Goal: Transaction & Acquisition: Purchase product/service

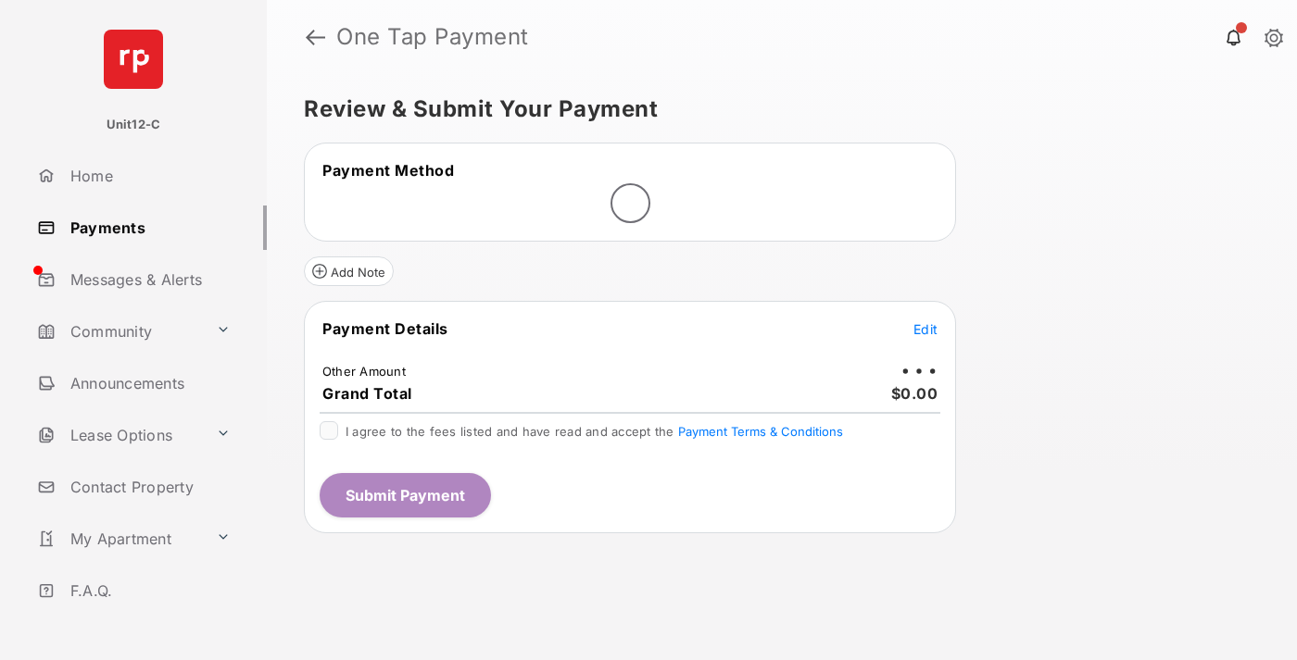
click at [925, 329] on span "Edit" at bounding box center [925, 329] width 24 height 16
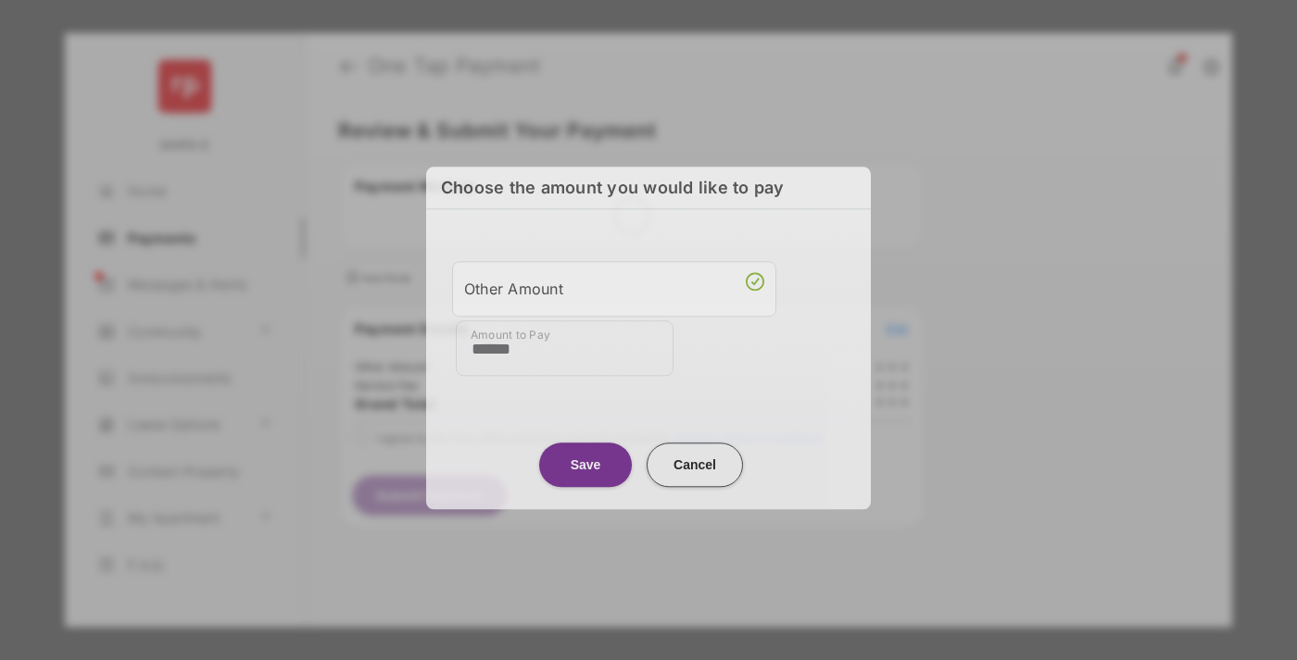
type input "******"
click at [585, 464] on button "Save" at bounding box center [585, 465] width 93 height 44
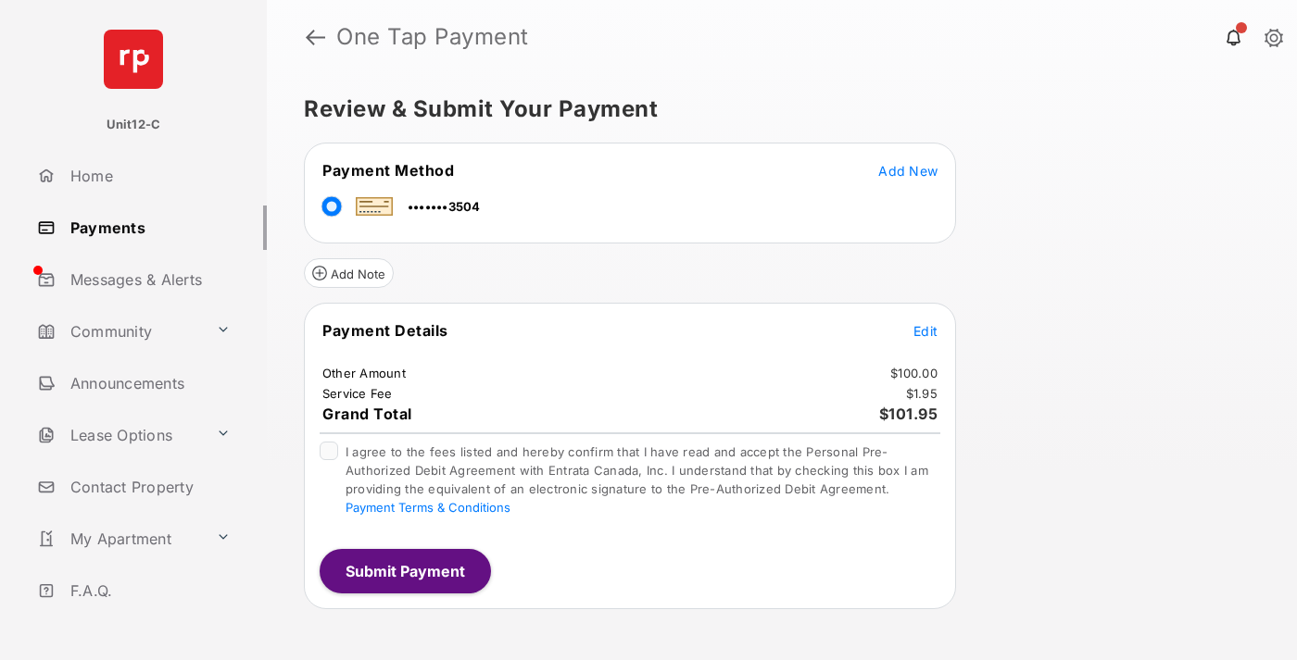
click at [925, 331] on span "Edit" at bounding box center [925, 331] width 24 height 16
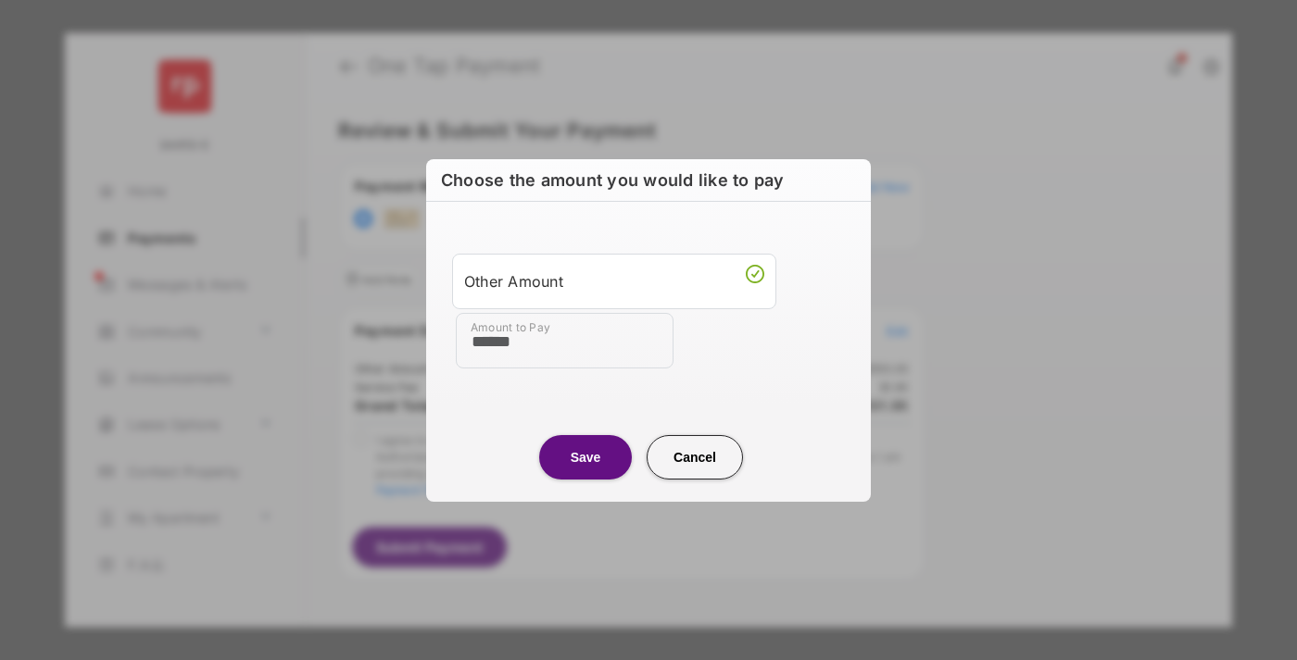
click at [585, 457] on button "Save" at bounding box center [585, 456] width 93 height 44
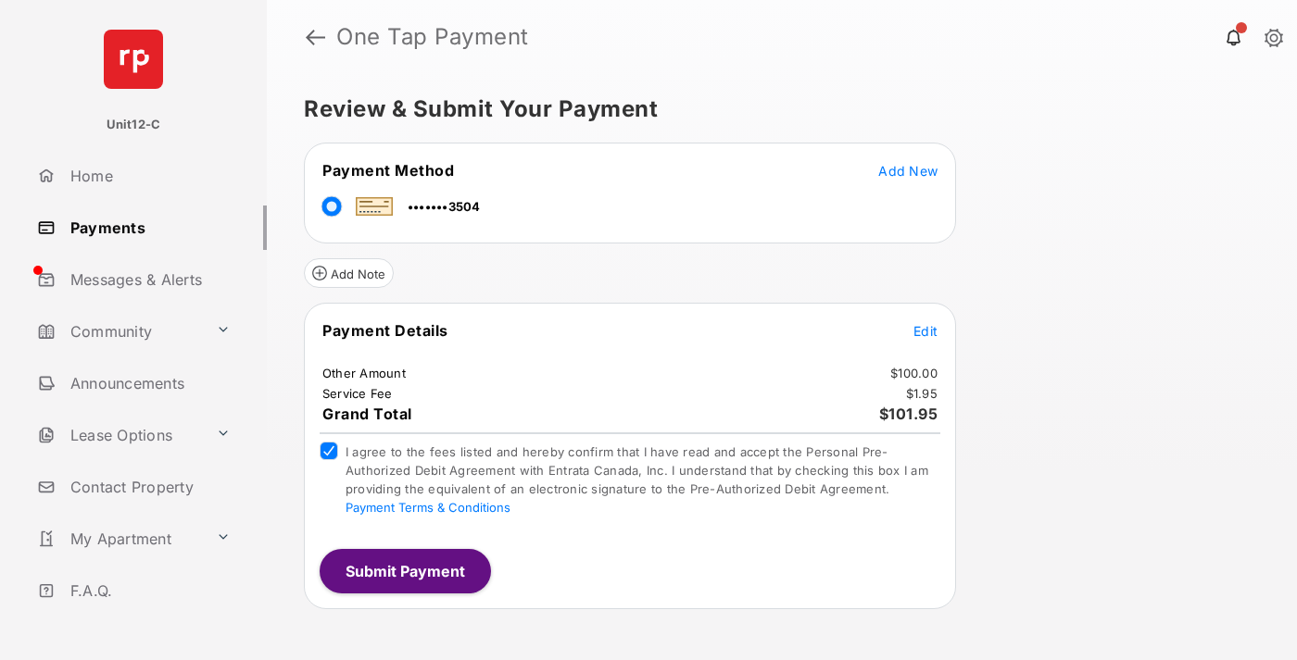
click at [404, 571] on button "Submit Payment" at bounding box center [405, 571] width 171 height 44
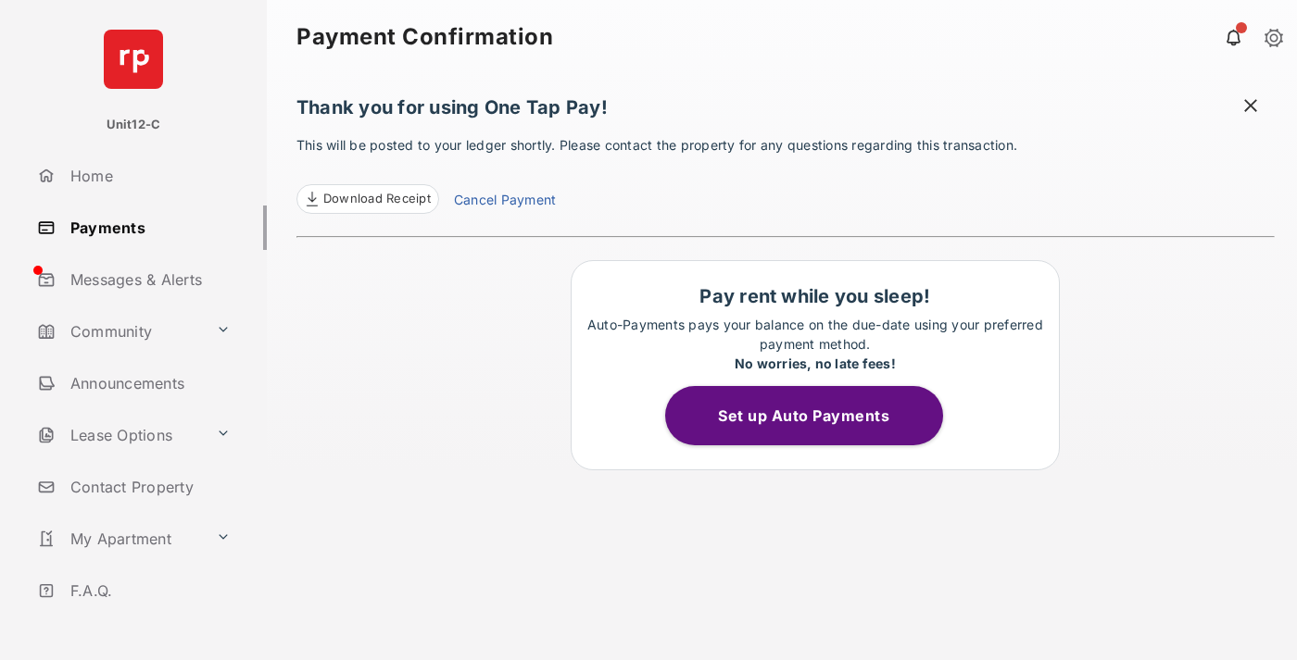
click at [1250, 107] on span at bounding box center [1250, 107] width 19 height 23
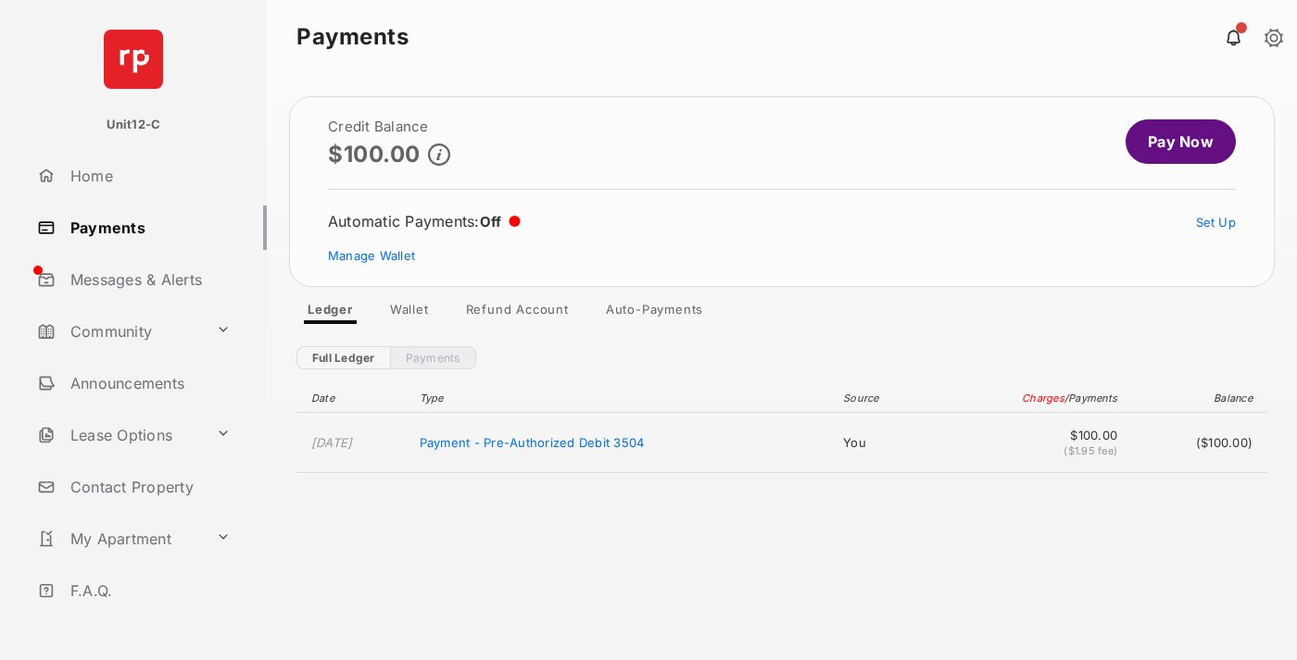
click at [371, 256] on link "Manage Wallet" at bounding box center [371, 255] width 87 height 15
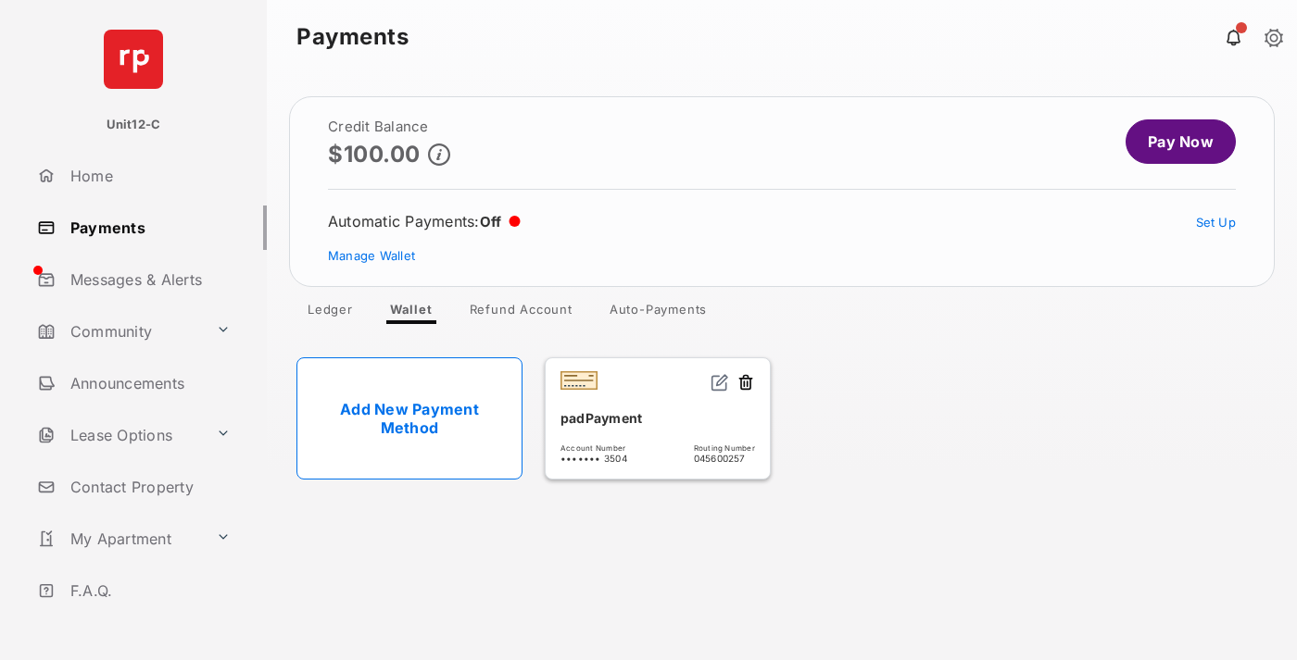
click at [746, 383] on button at bounding box center [745, 383] width 19 height 21
